Goal: Information Seeking & Learning: Learn about a topic

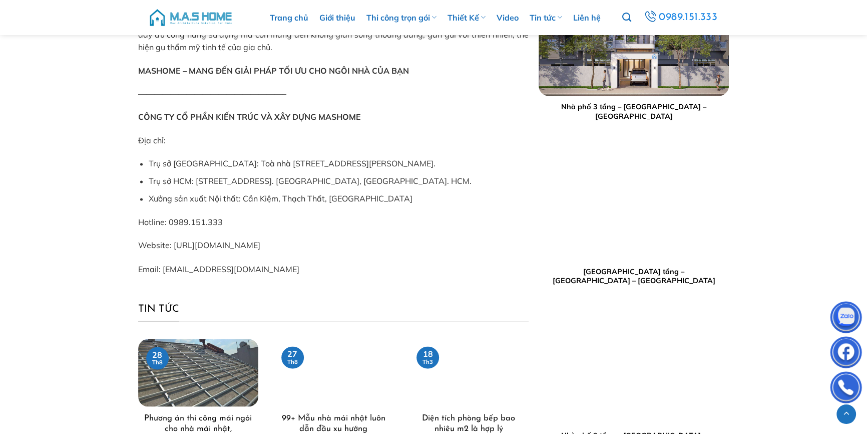
scroll to position [2359, 0]
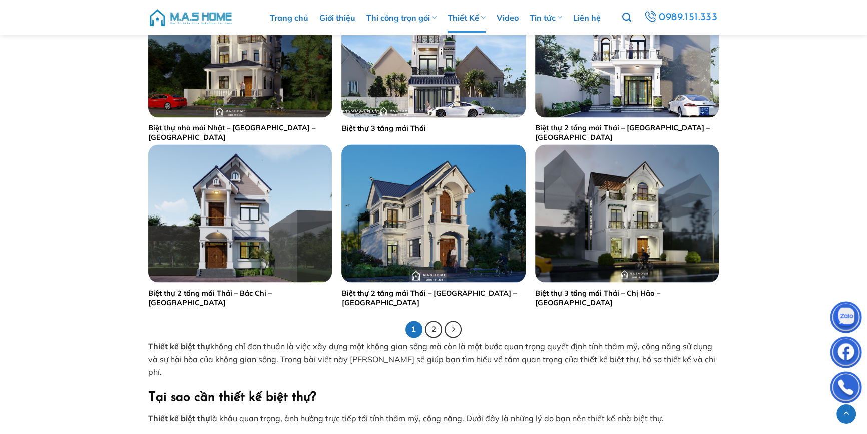
scroll to position [1957, 0]
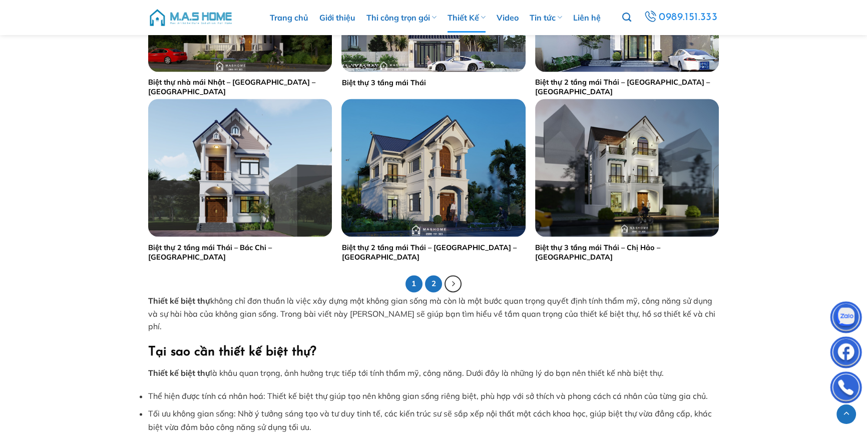
click at [432, 284] on link "2" at bounding box center [433, 283] width 17 height 17
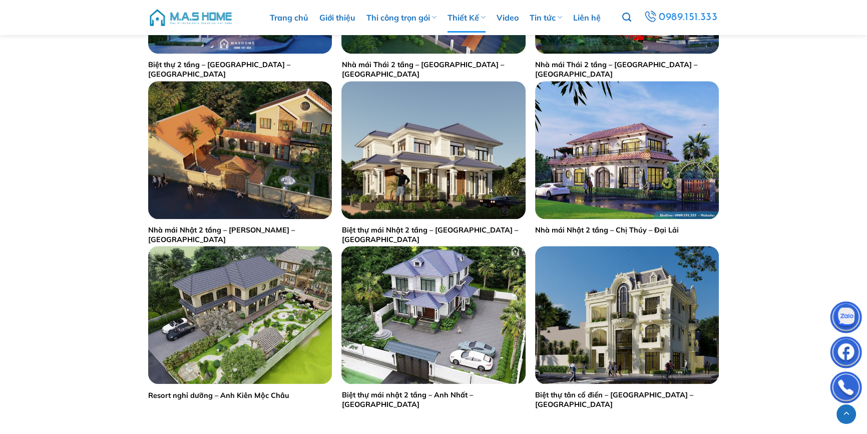
scroll to position [682, 0]
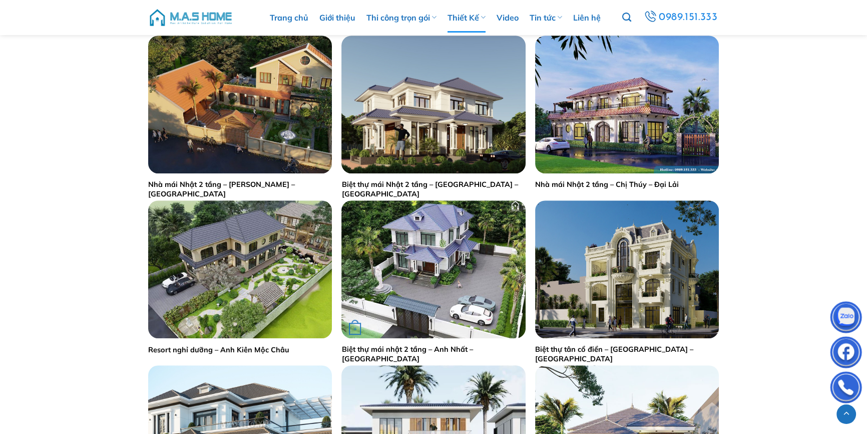
click at [454, 285] on img "Biệt thự mái nhật 2 tầng - Anh Nhất - Thái Bình" at bounding box center [433, 269] width 184 height 138
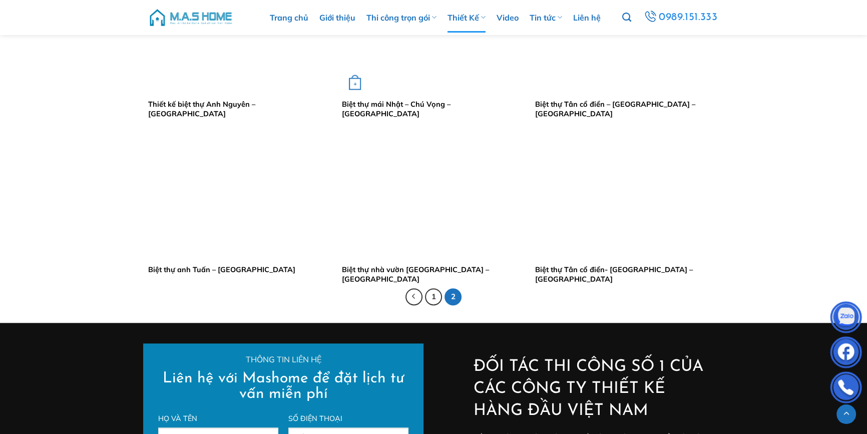
scroll to position [1775, 0]
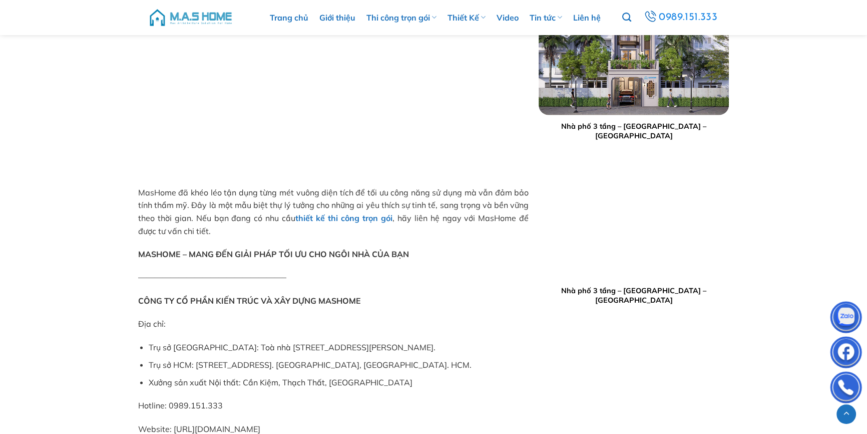
scroll to position [2238, 0]
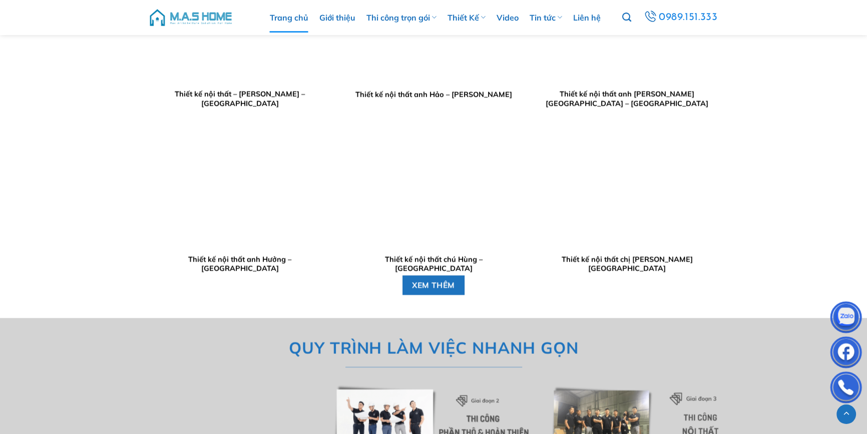
scroll to position [2412, 0]
